Goal: Find contact information

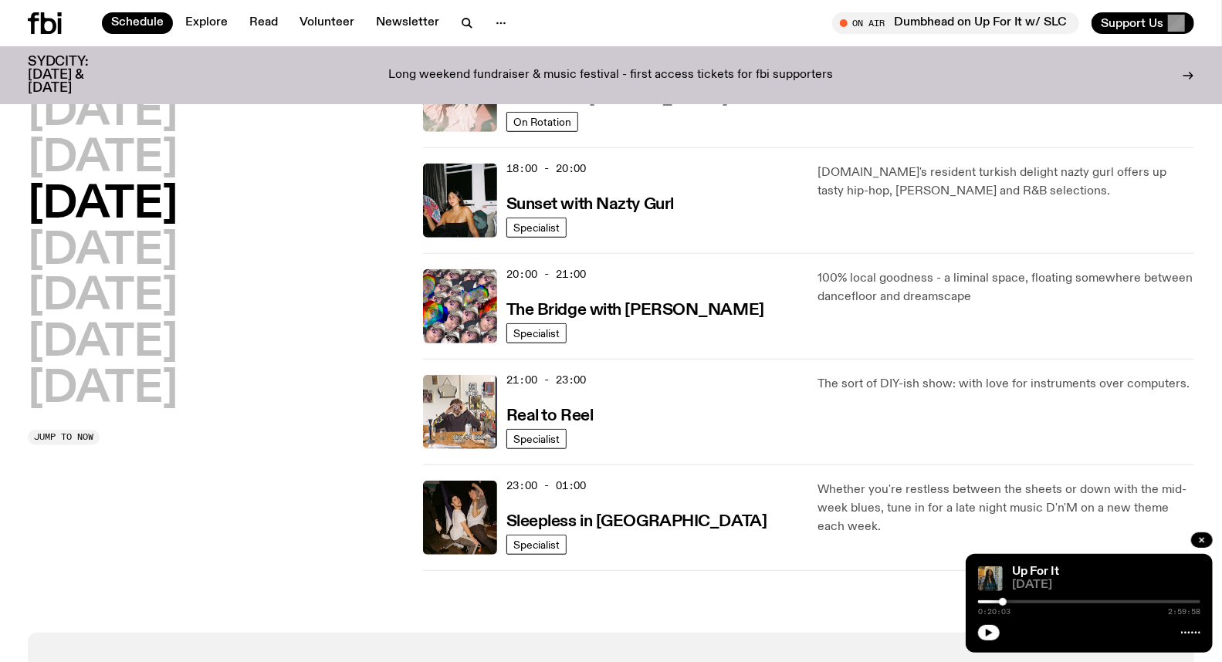
scroll to position [591, 0]
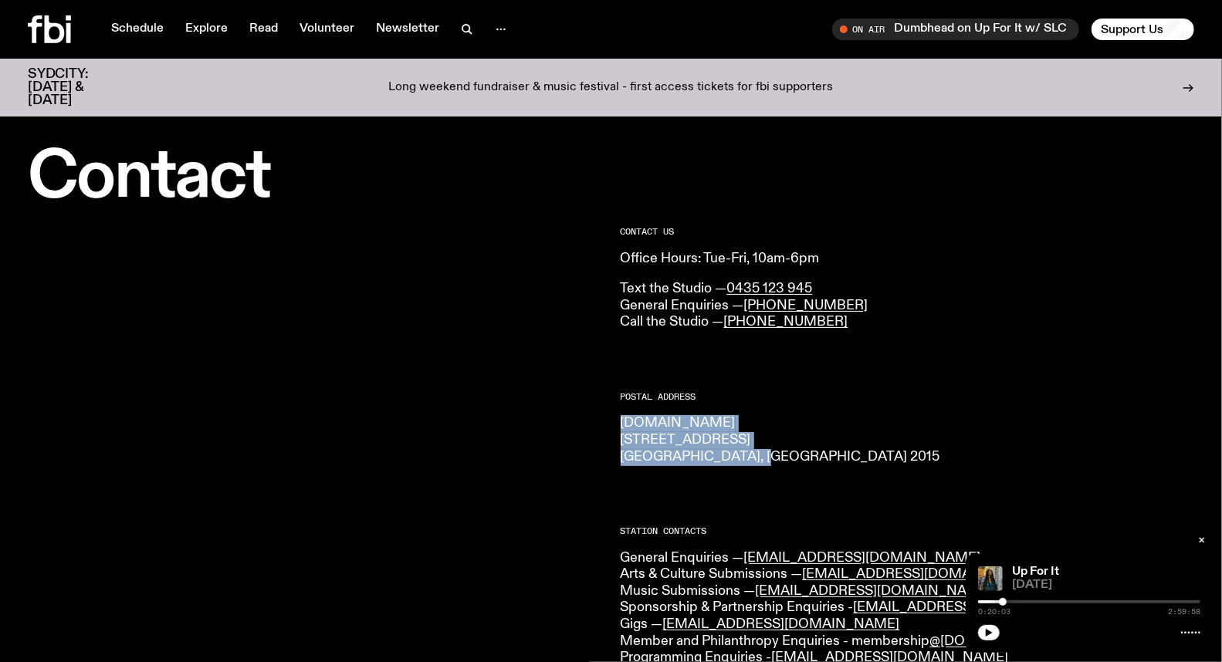
drag, startPoint x: 769, startPoint y: 456, endPoint x: 614, endPoint y: 425, distance: 158.2
copy p "[DOMAIN_NAME] [STREET_ADDRESS] 2015"
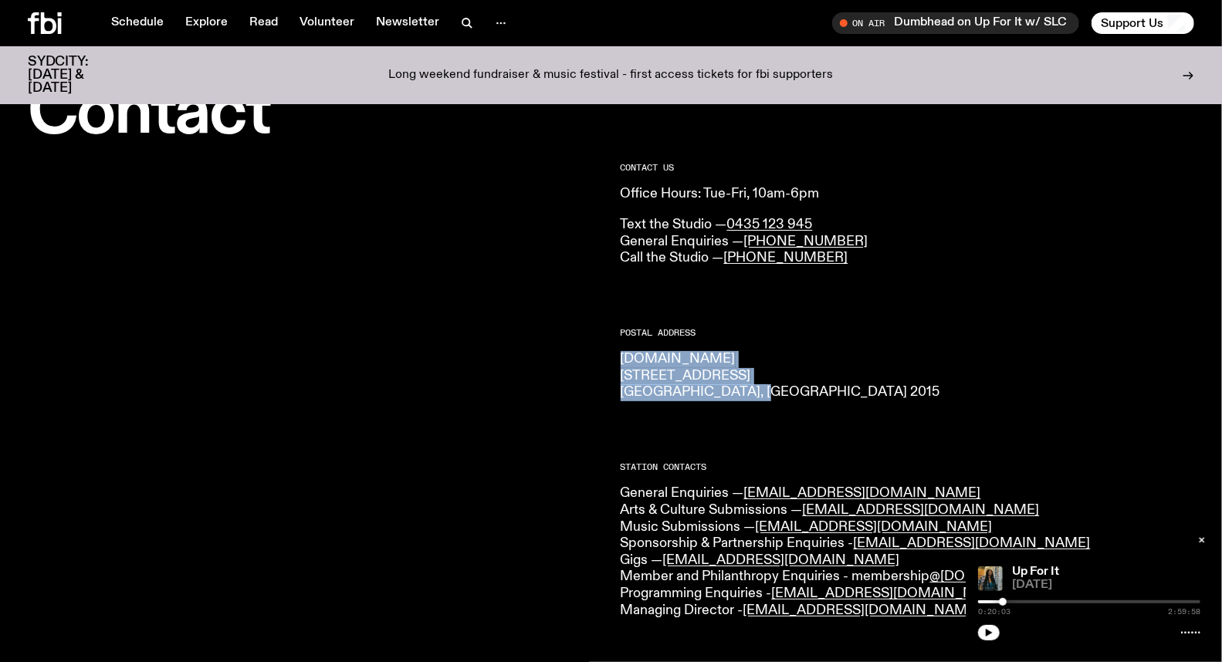
scroll to position [86, 0]
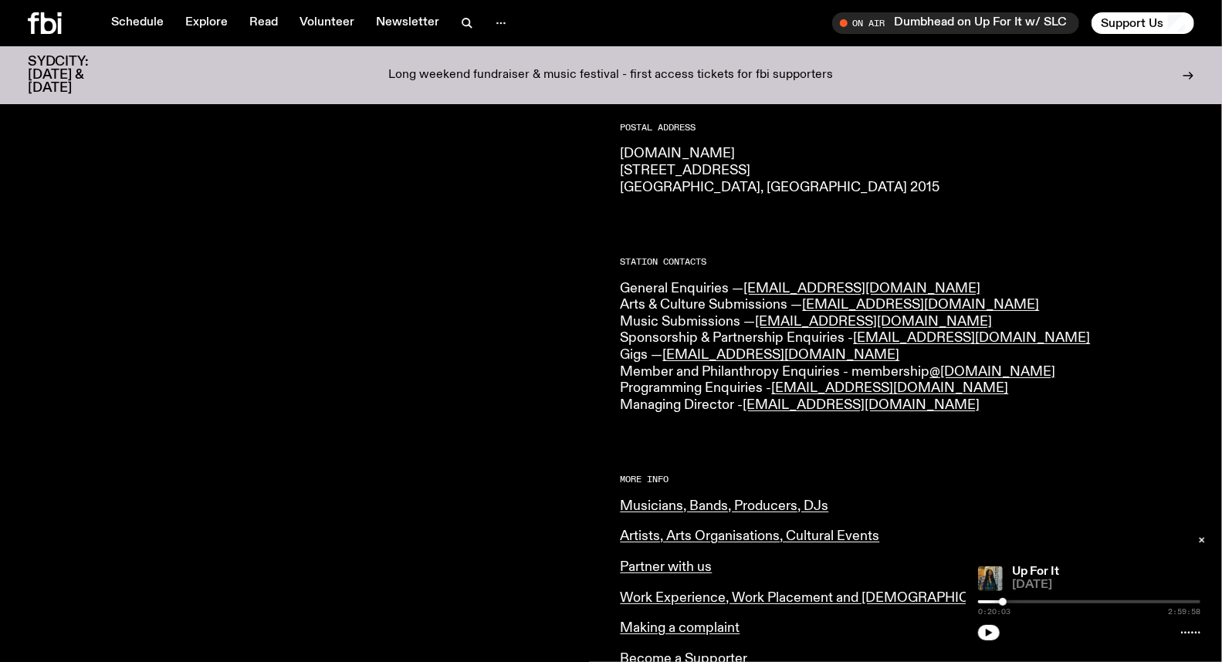
click at [521, 403] on div at bounding box center [315, 410] width 574 height 905
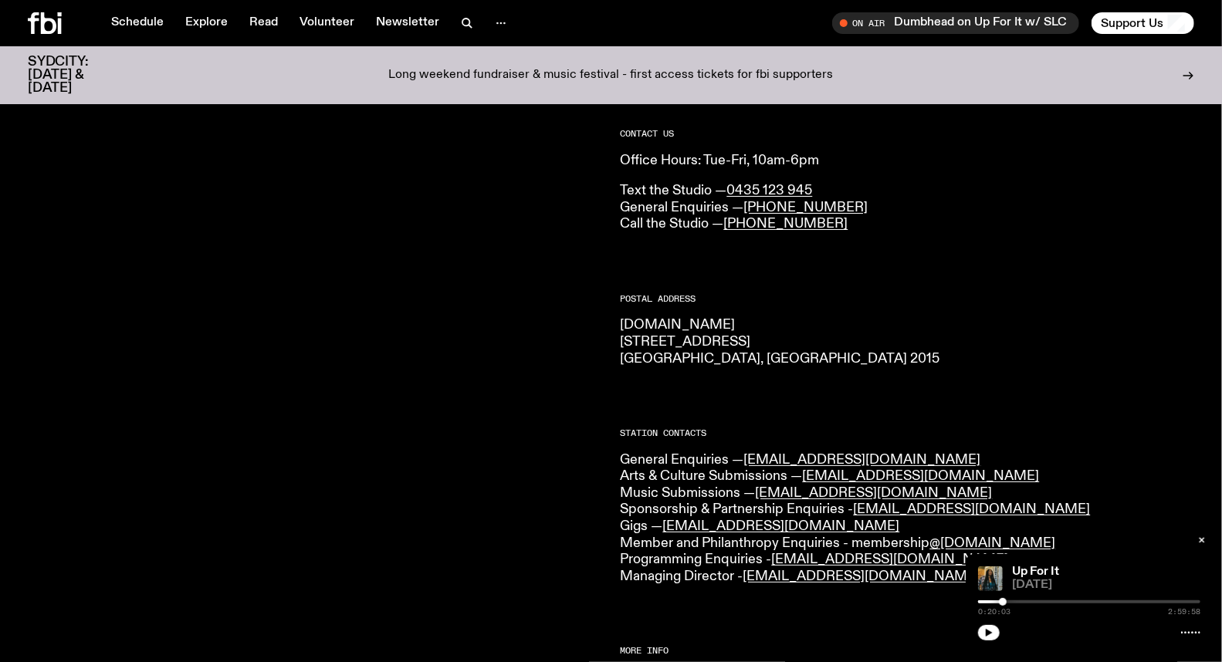
scroll to position [0, 0]
